Goal: Task Accomplishment & Management: Use online tool/utility

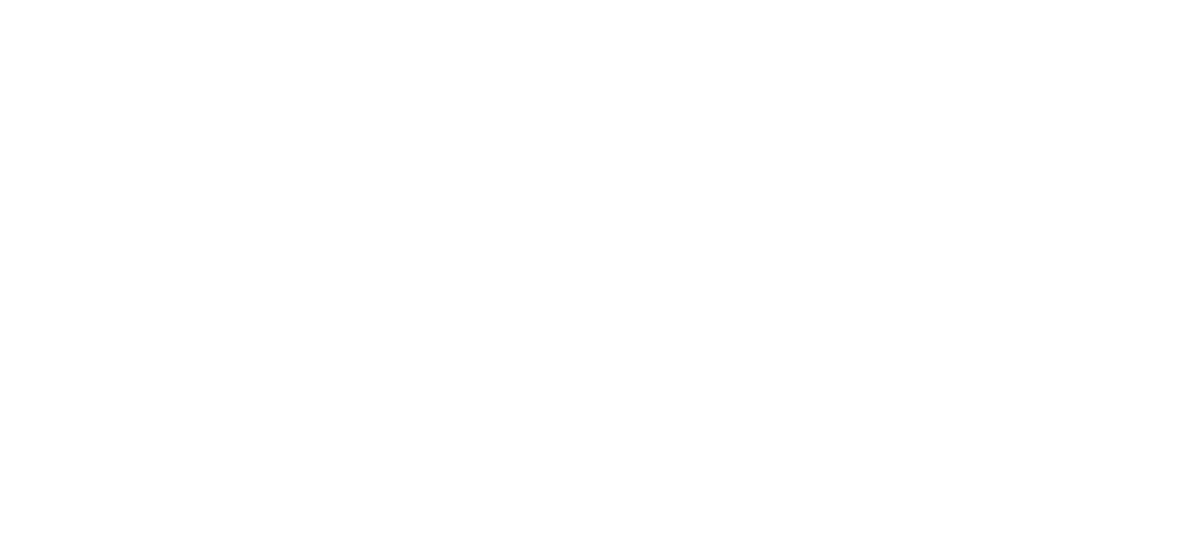
click at [586, 0] on html at bounding box center [589, 0] width 1179 height 0
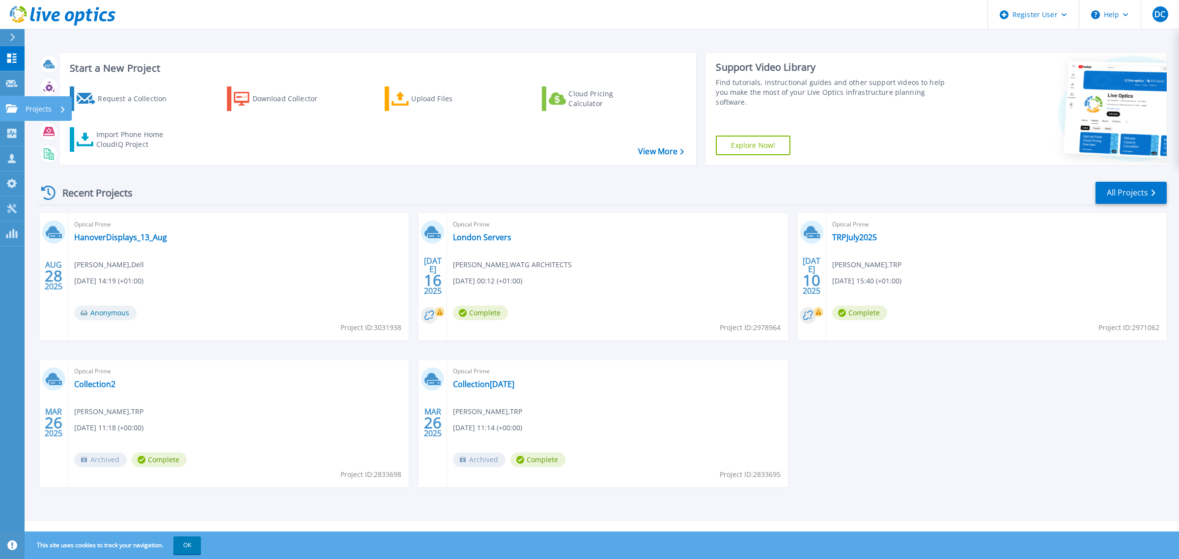
click at [8, 114] on link "Projects Projects" at bounding box center [12, 108] width 25 height 25
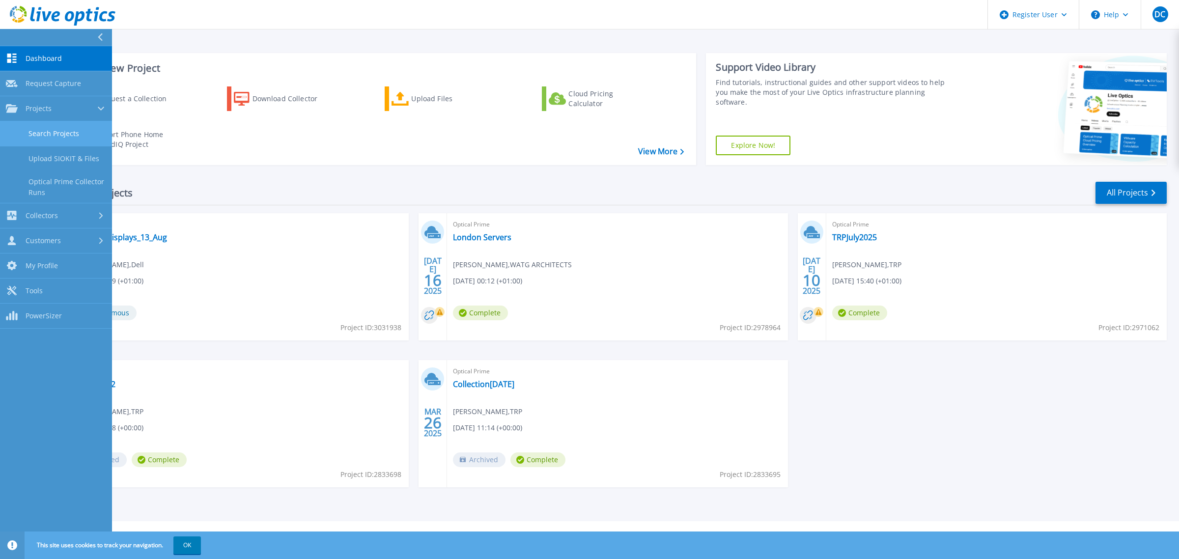
click at [20, 121] on link "Search Projects" at bounding box center [56, 133] width 112 height 25
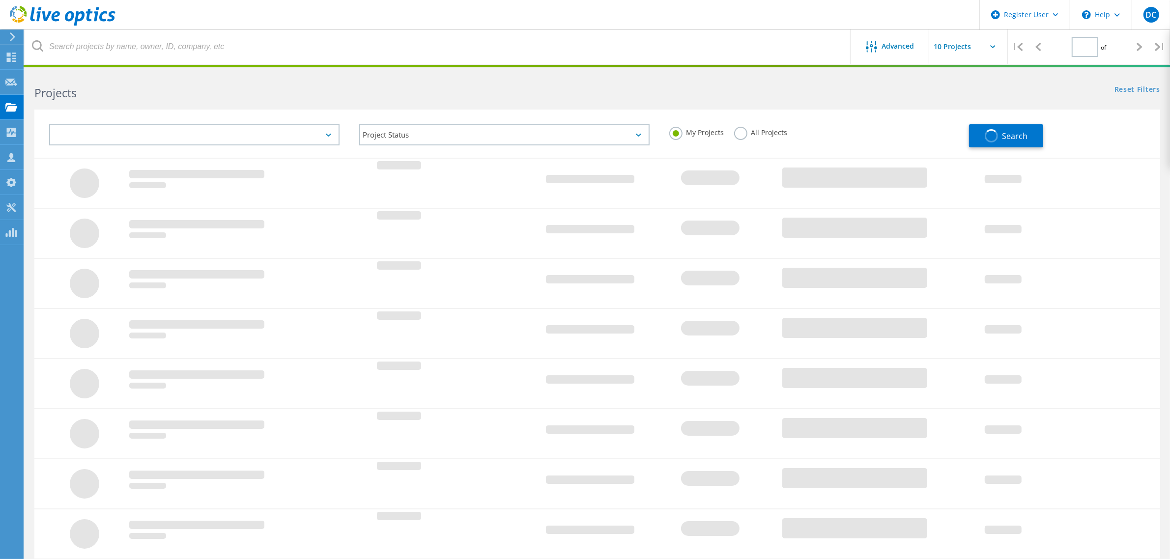
type input "1"
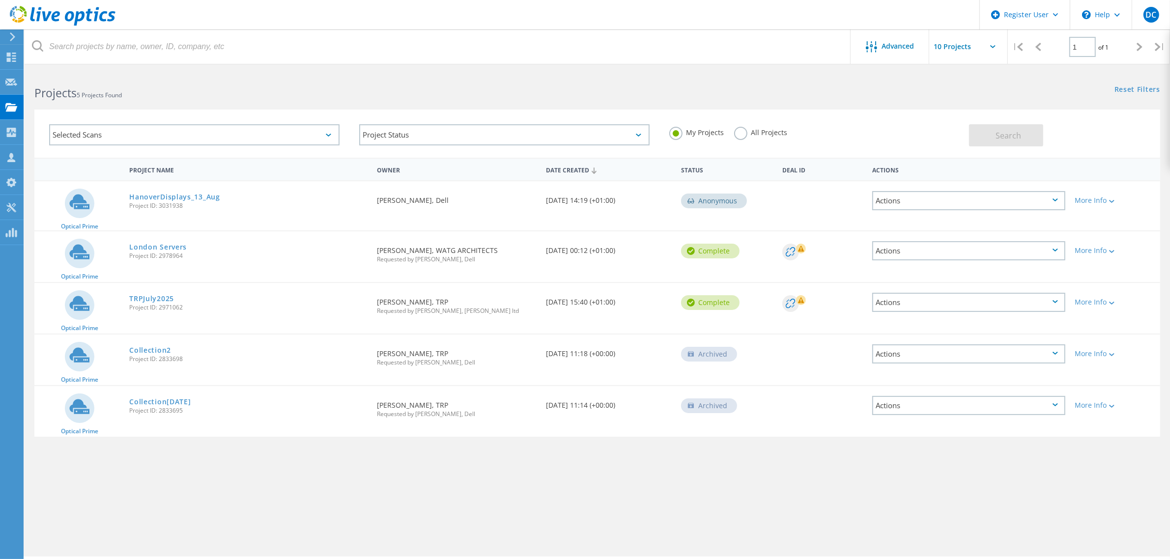
click at [626, 475] on div "Advanced | 1 of 1 | Email Address Project Name Company Date Created Project Id …" at bounding box center [597, 313] width 1145 height 485
click at [915, 45] on div "Advanced" at bounding box center [890, 47] width 79 height 12
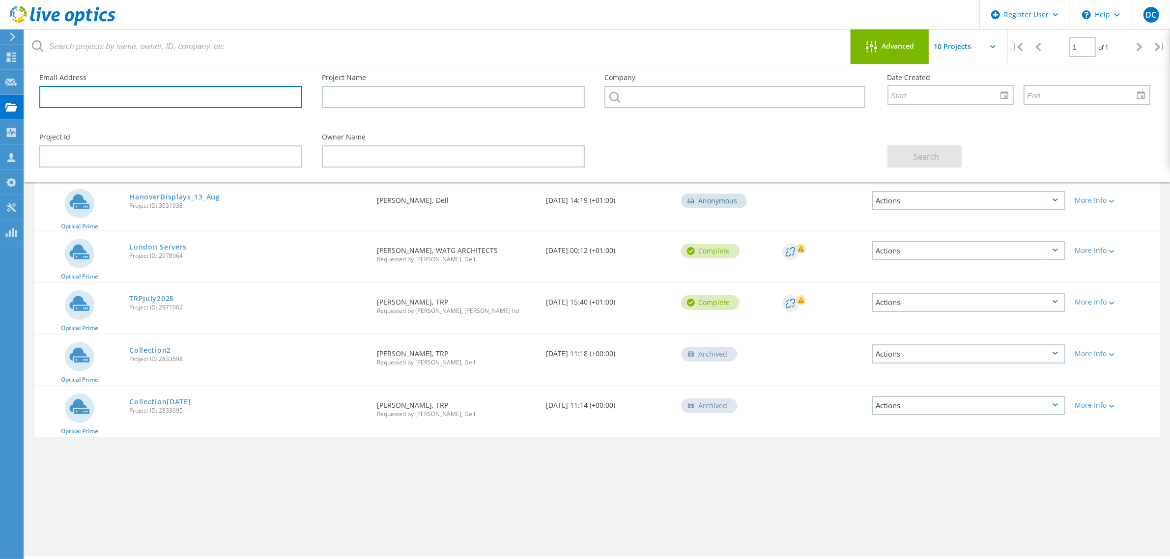
click at [163, 92] on input "text" at bounding box center [170, 97] width 263 height 22
paste input "glyn.leviton@stcg.ac.uk?"
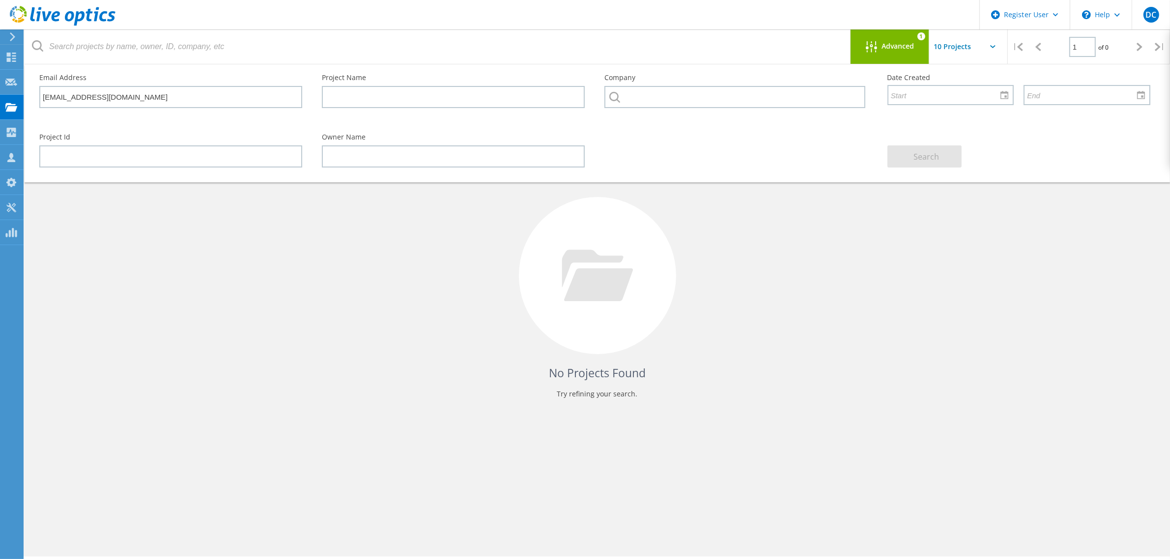
click at [950, 56] on input "text" at bounding box center [978, 46] width 98 height 34
click at [835, 219] on div "No Projects Found Try refining your search." at bounding box center [597, 285] width 1126 height 254
click at [970, 274] on div "No Projects Found Try refining your search." at bounding box center [597, 285] width 1126 height 254
click at [124, 105] on div "Email Address glyn.leviton@stcg.ac.uk" at bounding box center [170, 91] width 283 height 54
click at [132, 89] on input "glyn.leviton@stcg.ac.uk" at bounding box center [170, 97] width 263 height 22
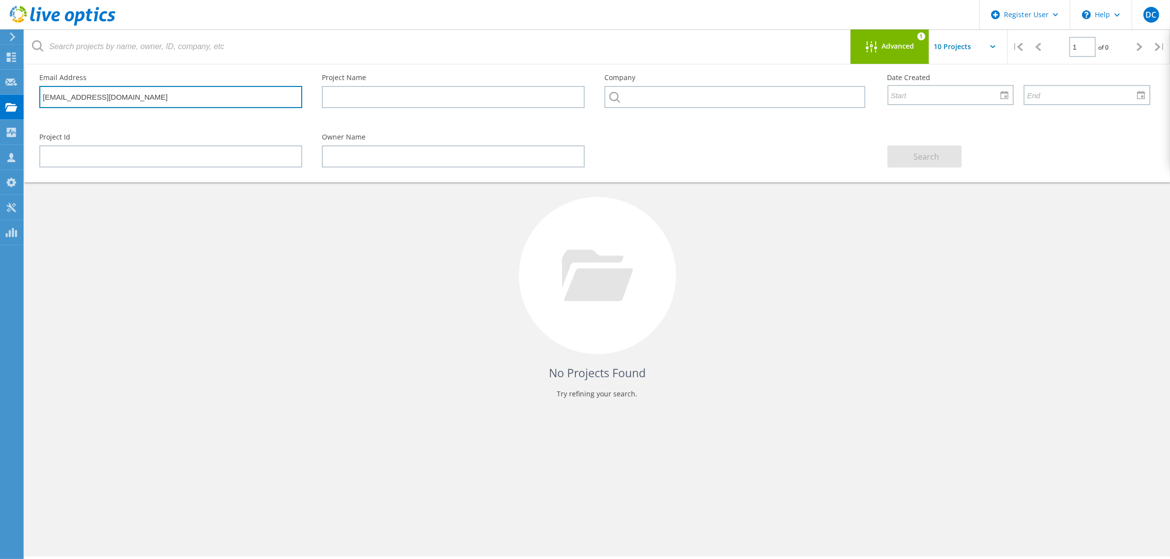
click at [132, 89] on input "glyn.leviton@stcg.ac.uk" at bounding box center [170, 97] width 263 height 22
paste input "how about this guy Duncan.Goddard@stcg.ac.uk ?"
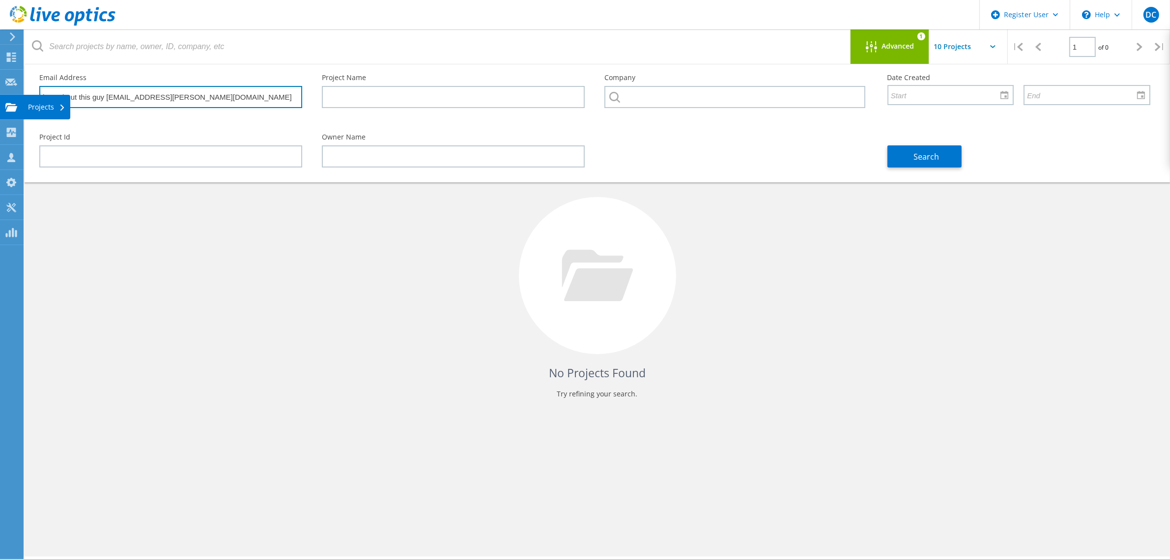
drag, startPoint x: 94, startPoint y: 96, endPoint x: 0, endPoint y: 97, distance: 94.3
click at [0, 97] on div "Register User \n Help Explore Helpful Articles Contact Support DC Dell User Dar…" at bounding box center [585, 328] width 1170 height 515
drag, startPoint x: 96, startPoint y: 95, endPoint x: 85, endPoint y: 94, distance: 11.3
click at [94, 95] on input "how about this guy Duncan.Goddard@stcg.ac.uk" at bounding box center [170, 97] width 263 height 22
click at [92, 94] on input "how about this guy Duncan.Goddard@stcg.ac.uk" at bounding box center [170, 97] width 263 height 22
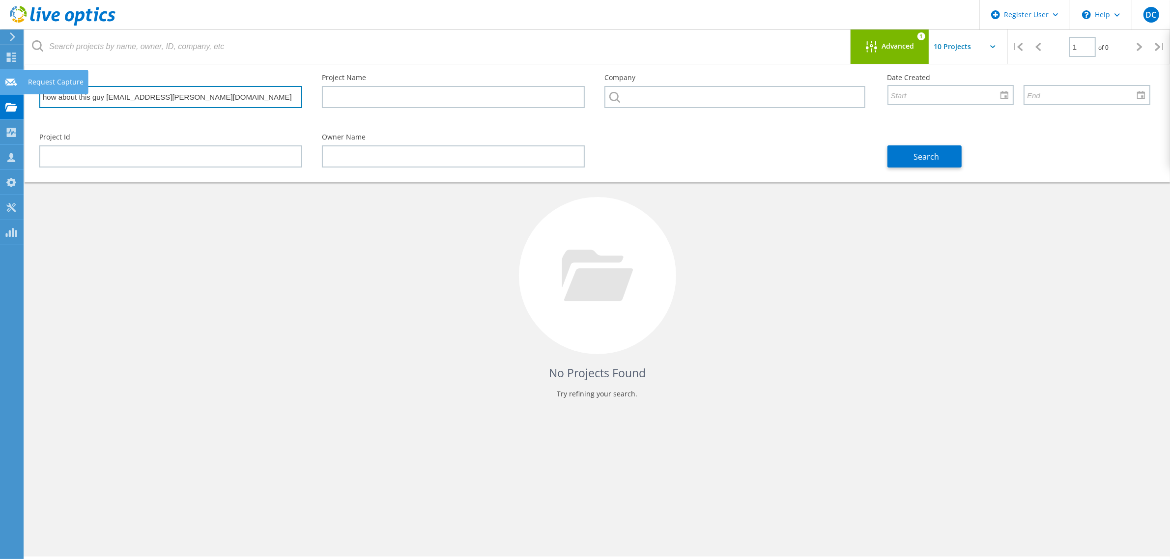
drag, startPoint x: 94, startPoint y: 94, endPoint x: 23, endPoint y: 94, distance: 70.8
click at [23, 94] on div "Register User \n Help Explore Helpful Articles Contact Support DC Dell User Dar…" at bounding box center [585, 328] width 1170 height 515
drag, startPoint x: 56, startPoint y: 93, endPoint x: 43, endPoint y: 93, distance: 12.8
click at [53, 93] on input "how about this guy Duncan.Goddard@stcg.ac.uk" at bounding box center [170, 97] width 263 height 22
drag, startPoint x: 43, startPoint y: 93, endPoint x: 95, endPoint y: 104, distance: 53.2
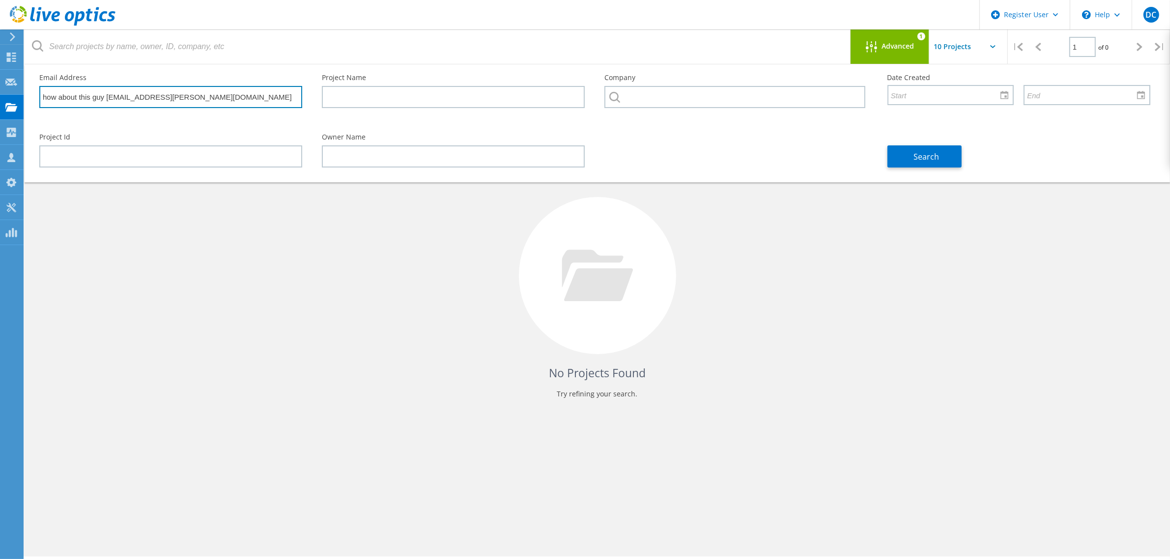
click at [95, 104] on input "how about this guy Duncan.Goddard@stcg.ac.uk" at bounding box center [170, 97] width 263 height 22
click at [216, 95] on input "Duncan.Goddard@stcg.ac.uk" at bounding box center [170, 97] width 263 height 22
type input "Duncan.Goddard@stcg.ac.uk"
click at [935, 161] on button "Search" at bounding box center [924, 156] width 74 height 22
click at [603, 295] on icon at bounding box center [597, 276] width 71 height 52
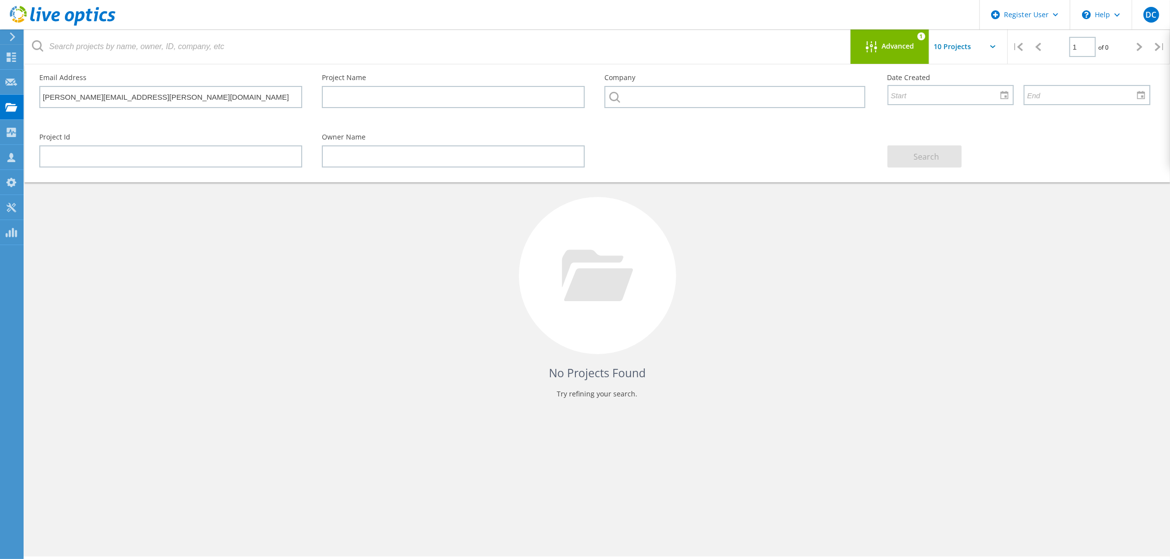
drag, startPoint x: 896, startPoint y: 246, endPoint x: 920, endPoint y: 199, distance: 52.7
click at [897, 246] on div "No Projects Found Try refining your search." at bounding box center [597, 285] width 1126 height 254
click at [857, 347] on div "No Projects Found Try refining your search." at bounding box center [597, 285] width 1126 height 254
click at [9, 56] on use at bounding box center [11, 57] width 9 height 9
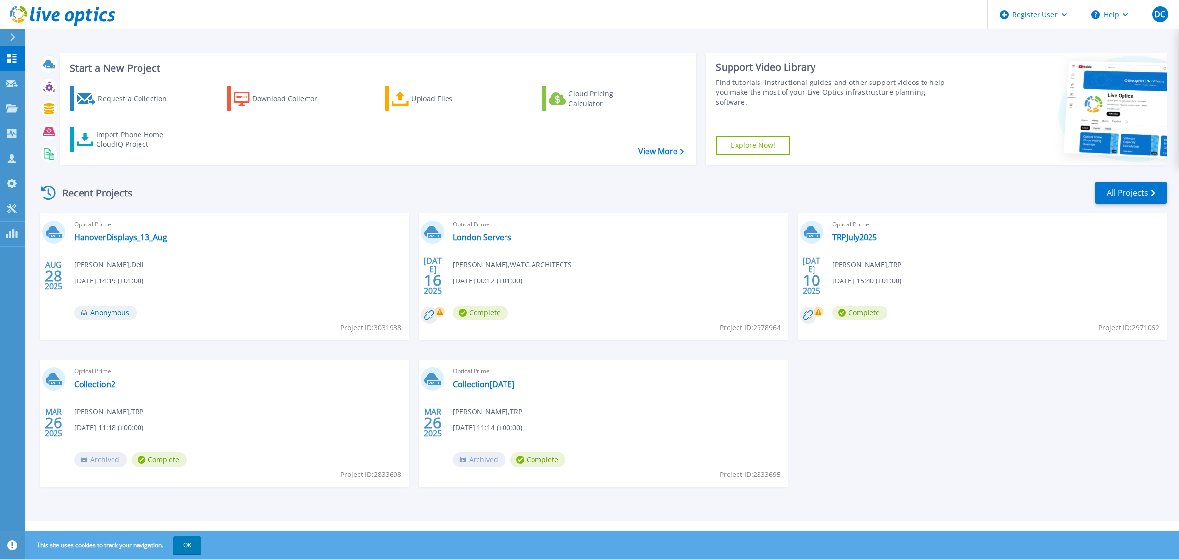
click at [406, 190] on div "Recent Projects All Projects" at bounding box center [602, 193] width 1129 height 25
